Goal: Ask a question

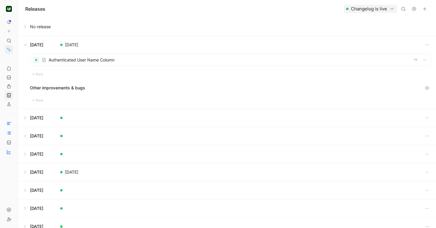
click at [9, 49] on icon at bounding box center [9, 50] width 3 height 3
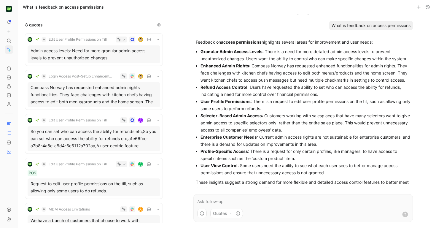
scroll to position [11, 0]
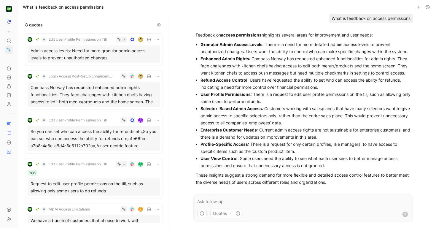
click at [0, 0] on use "button" at bounding box center [0, 0] width 0 height 0
